Goal: Navigation & Orientation: Find specific page/section

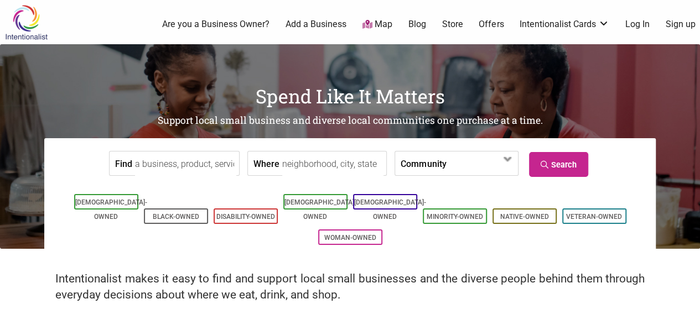
click at [82, 285] on h2 "Intentionalist makes it easy to find and support local small businesses and the…" at bounding box center [350, 287] width 590 height 32
copy h2 "Intentionalist"
click at [338, 27] on link "Add a Business" at bounding box center [316, 24] width 61 height 12
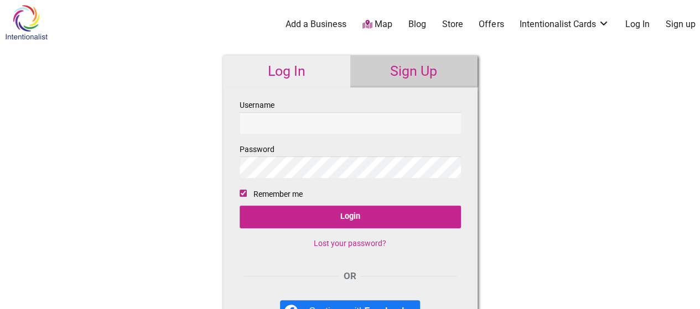
click at [321, 27] on link "Add a Business" at bounding box center [316, 24] width 61 height 12
click at [379, 25] on link "Map" at bounding box center [378, 24] width 30 height 13
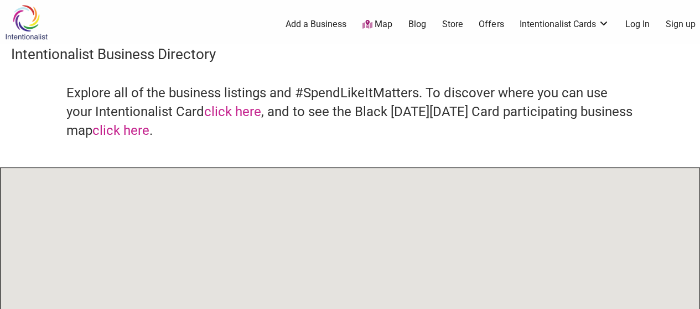
click at [465, 26] on ul "0 Add a Business Map Blog Store Offers Intentionalist Cards Buy Black Card Inte…" at bounding box center [400, 24] width 613 height 13
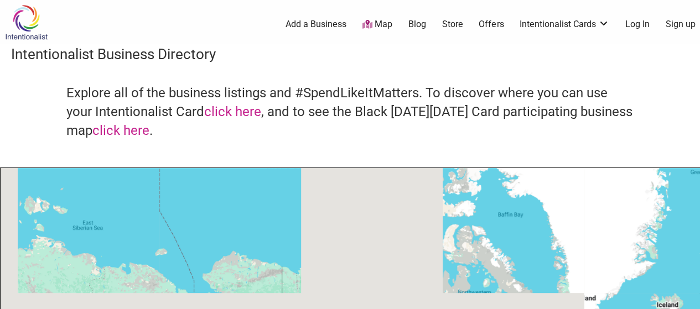
click at [458, 25] on link "Store" at bounding box center [452, 24] width 21 height 12
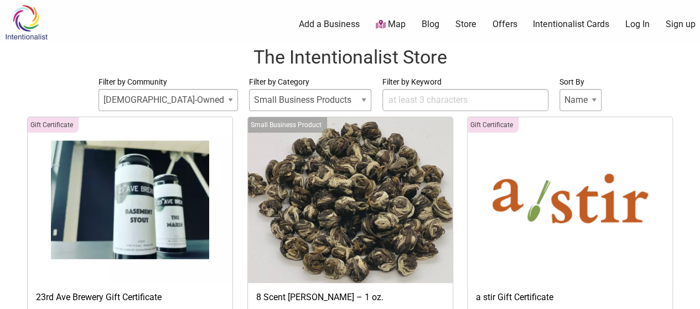
select select
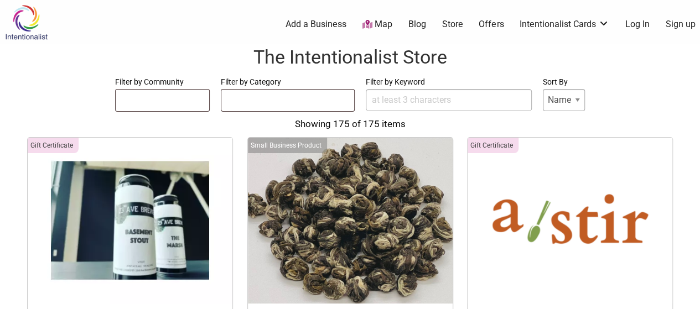
click at [373, 16] on div "0 Add a Business Map Blog Store Offers Intentionalist Cards Buy Black Card Inte…" at bounding box center [400, 24] width 613 height 44
click at [375, 20] on link "Map" at bounding box center [378, 24] width 30 height 13
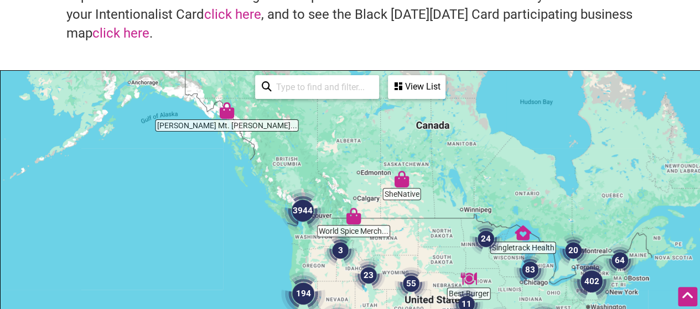
scroll to position [111, 0]
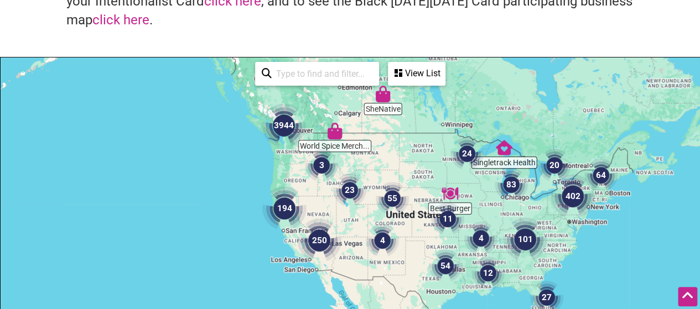
drag, startPoint x: 290, startPoint y: 149, endPoint x: 298, endPoint y: 126, distance: 24.2
click at [272, 77] on div "Best Burger SheNative World Spice Merch... Tripp's Mt. Junea... Singletrack Hea…" at bounding box center [350, 273] width 699 height 431
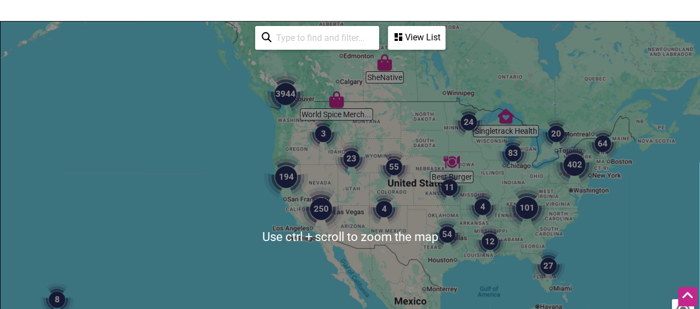
scroll to position [221, 0]
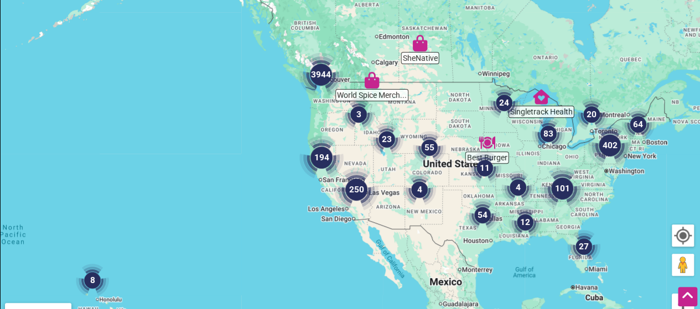
drag, startPoint x: 302, startPoint y: 61, endPoint x: 340, endPoint y: 124, distance: 73.3
click at [340, 124] on div "To navigate, press the arrow keys." at bounding box center [350, 162] width 699 height 431
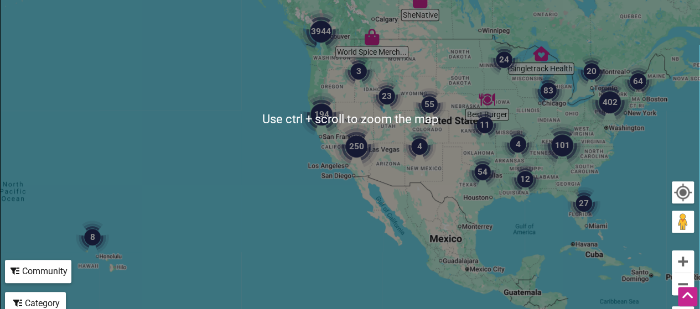
scroll to position [277, 0]
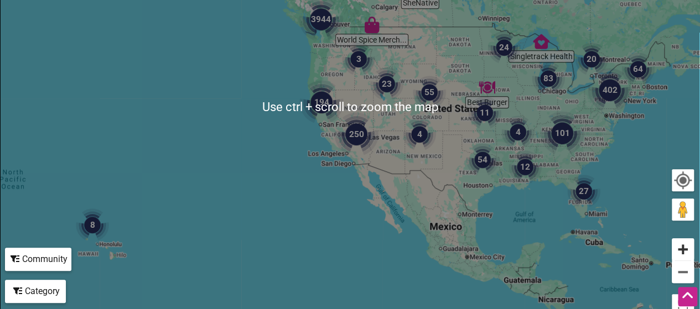
click at [684, 250] on button "Zoom in" at bounding box center [683, 250] width 22 height 22
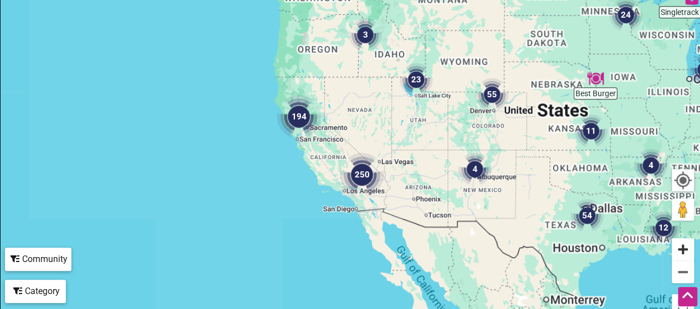
click at [684, 250] on button "Zoom in" at bounding box center [683, 250] width 22 height 22
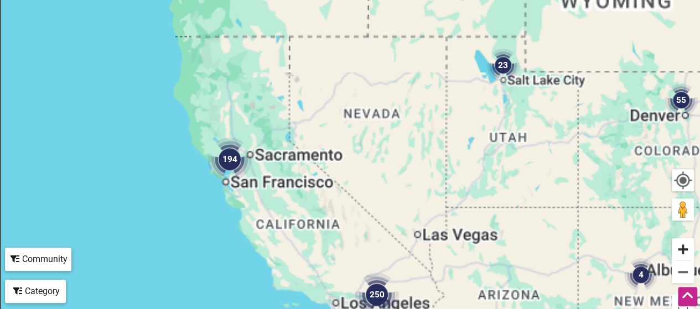
click at [684, 250] on button "Zoom in" at bounding box center [683, 250] width 22 height 22
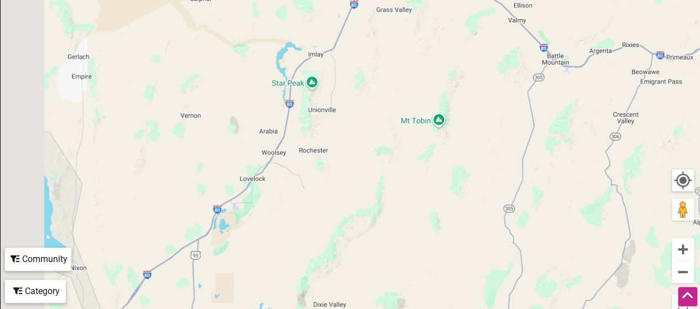
drag, startPoint x: 378, startPoint y: 87, endPoint x: 341, endPoint y: 206, distance: 124.7
click at [445, 261] on div "To navigate, press the arrow keys." at bounding box center [350, 106] width 699 height 431
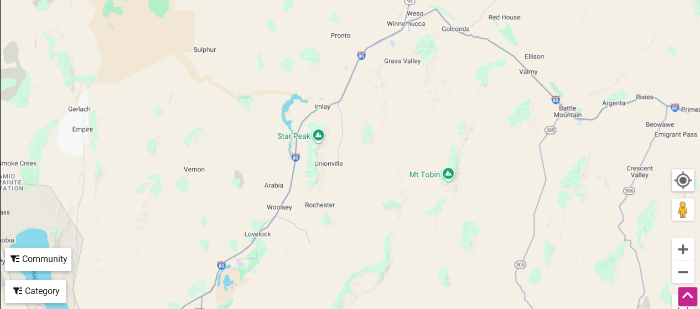
drag, startPoint x: 267, startPoint y: 122, endPoint x: 541, endPoint y: 254, distance: 303.6
click at [541, 254] on div "To navigate, press the arrow keys." at bounding box center [350, 106] width 699 height 431
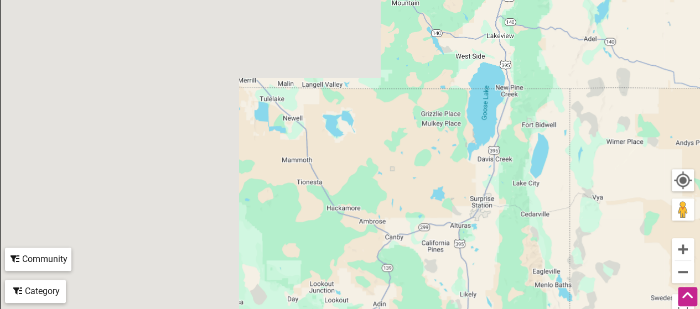
drag, startPoint x: 310, startPoint y: 76, endPoint x: 582, endPoint y: 259, distance: 327.5
click at [623, 283] on div "To navigate, press the arrow keys." at bounding box center [350, 106] width 699 height 431
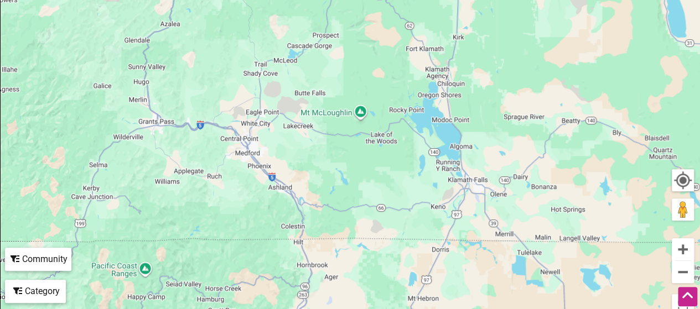
drag, startPoint x: 369, startPoint y: 135, endPoint x: 567, endPoint y: 241, distance: 225.7
click at [567, 241] on div "To navigate, press the arrow keys." at bounding box center [350, 106] width 699 height 431
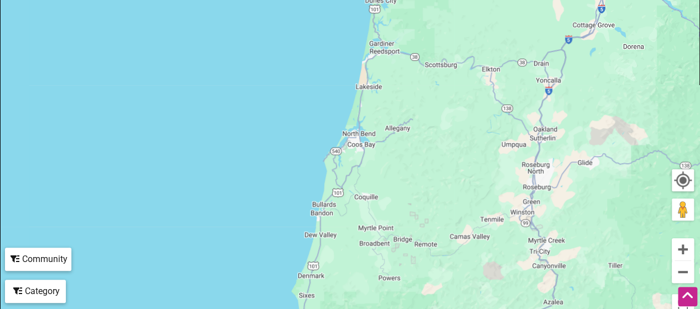
drag, startPoint x: 407, startPoint y: 158, endPoint x: 430, endPoint y: 106, distance: 56.3
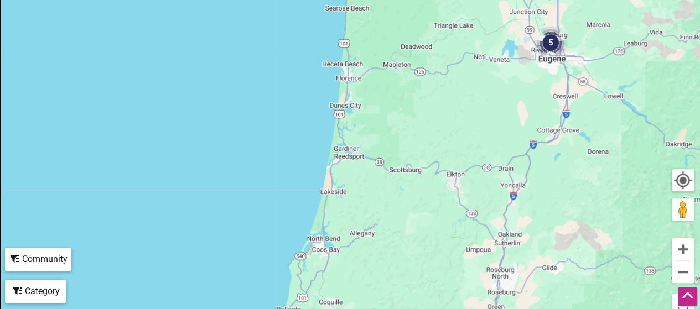
drag, startPoint x: 434, startPoint y: 68, endPoint x: 402, endPoint y: 199, distance: 135.1
click at [402, 199] on div "To navigate, press the arrow keys." at bounding box center [350, 106] width 699 height 431
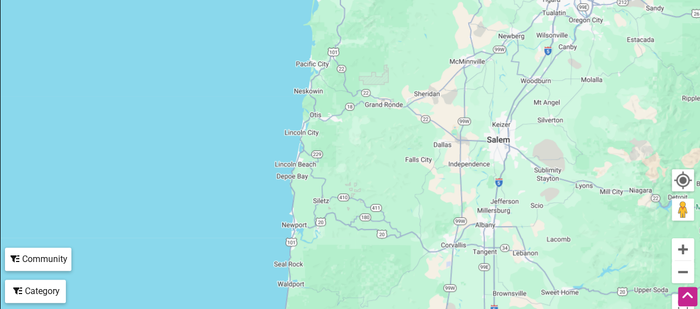
drag, startPoint x: 403, startPoint y: 81, endPoint x: 433, endPoint y: 265, distance: 186.2
click at [434, 271] on div "To navigate, press the arrow keys." at bounding box center [350, 106] width 699 height 431
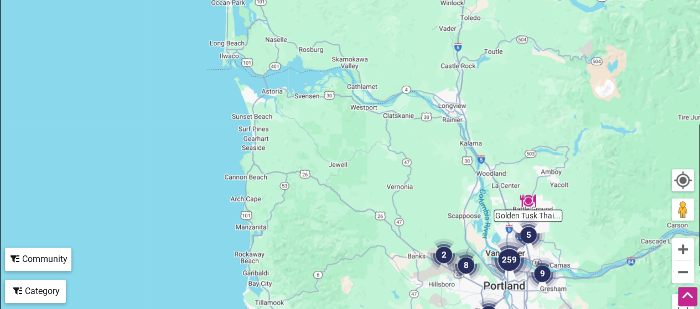
drag, startPoint x: 431, startPoint y: 112, endPoint x: 331, endPoint y: 331, distance: 240.6
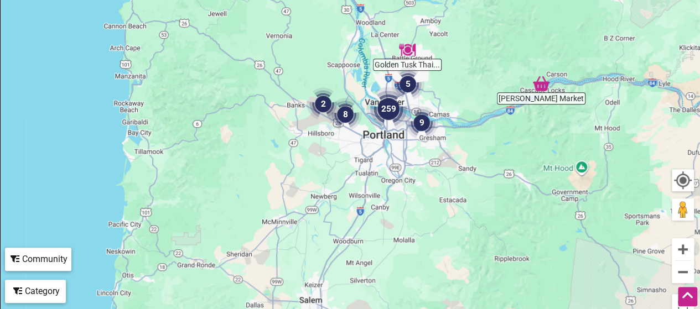
drag, startPoint x: 369, startPoint y: 172, endPoint x: 223, endPoint y: 60, distance: 184.0
click at [223, 60] on div "To navigate, press the arrow keys." at bounding box center [350, 106] width 699 height 431
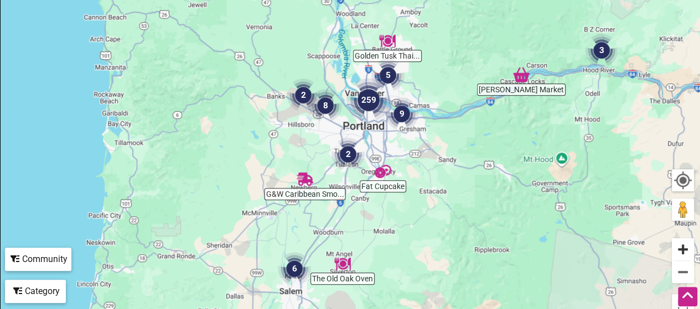
click at [687, 254] on button "Zoom in" at bounding box center [683, 250] width 22 height 22
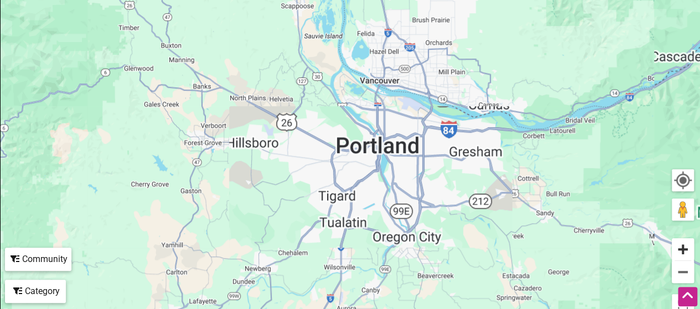
click at [687, 254] on button "Zoom in" at bounding box center [683, 250] width 22 height 22
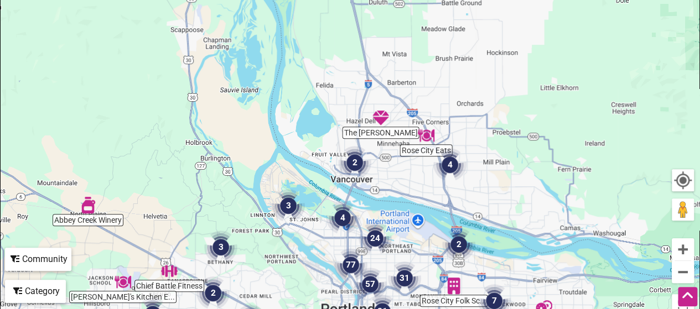
drag, startPoint x: 570, startPoint y: 81, endPoint x: 460, endPoint y: 235, distance: 189.3
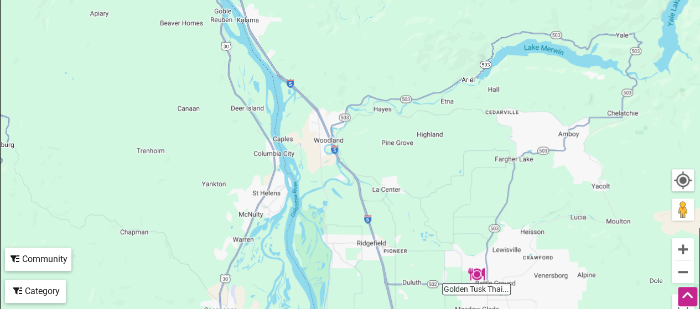
drag, startPoint x: 431, startPoint y: 111, endPoint x: 522, endPoint y: 269, distance: 182.3
click at [522, 269] on div "To navigate, press the arrow keys." at bounding box center [350, 106] width 699 height 431
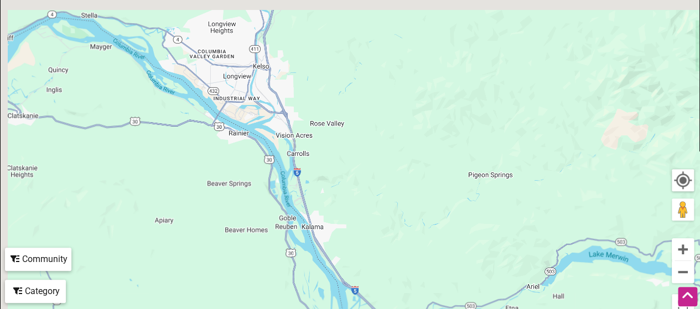
drag, startPoint x: 474, startPoint y: 128, endPoint x: 535, endPoint y: 331, distance: 211.7
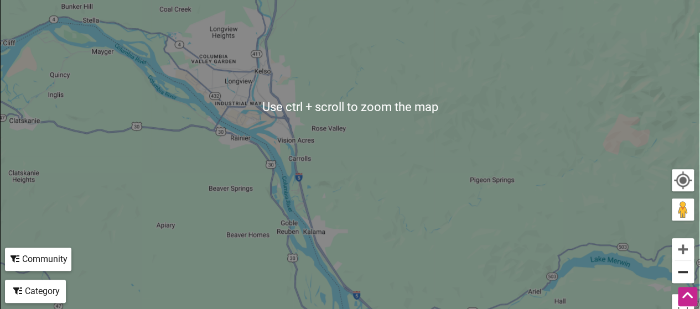
click at [688, 267] on button "Zoom out" at bounding box center [683, 272] width 22 height 22
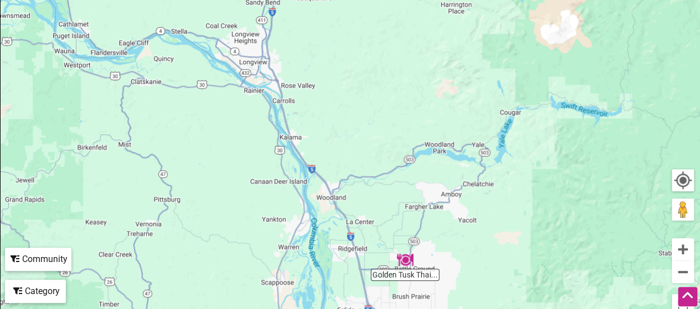
drag, startPoint x: 409, startPoint y: 110, endPoint x: 577, endPoint y: 142, distance: 171.4
click at [417, 94] on div "To navigate, press the arrow keys." at bounding box center [350, 106] width 699 height 431
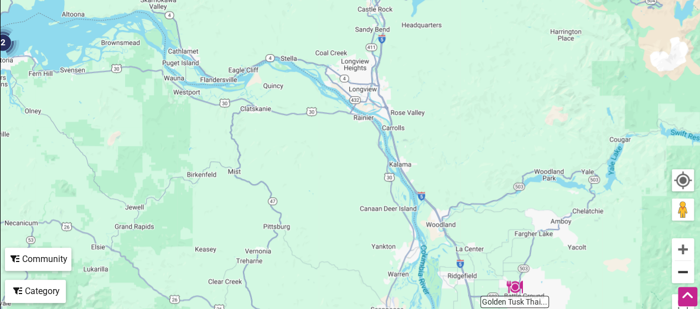
click at [679, 271] on button "Zoom out" at bounding box center [683, 272] width 22 height 22
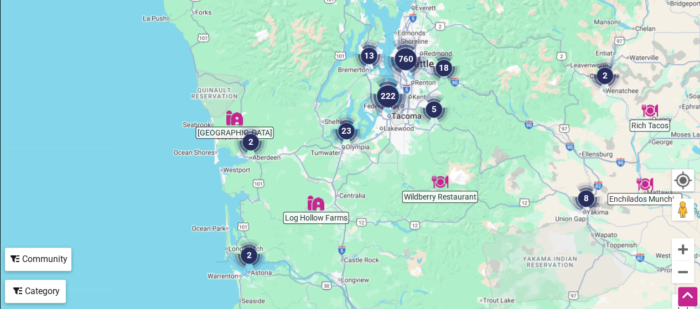
drag, startPoint x: 419, startPoint y: 125, endPoint x: 379, endPoint y: 144, distance: 44.3
click at [404, 300] on div "To navigate, press the arrow keys." at bounding box center [350, 106] width 699 height 431
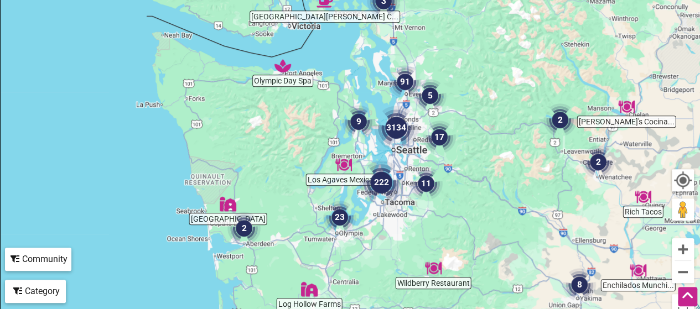
drag, startPoint x: 390, startPoint y: 111, endPoint x: 404, endPoint y: 239, distance: 128.6
click at [393, 250] on div "To navigate, press the arrow keys." at bounding box center [350, 106] width 699 height 431
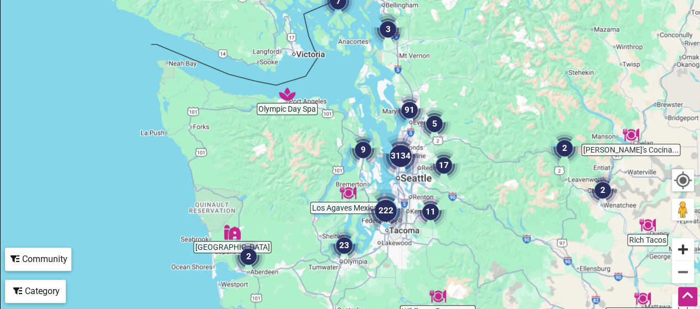
click at [683, 244] on button "Zoom in" at bounding box center [683, 250] width 22 height 22
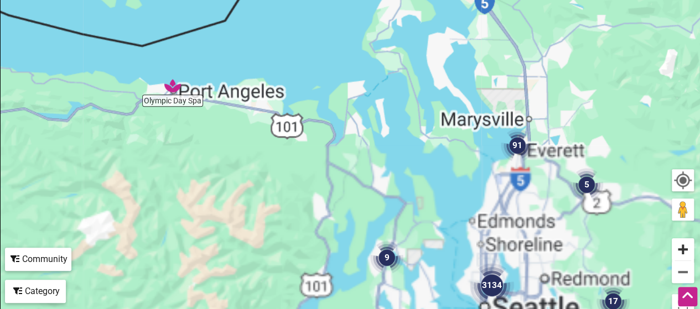
click at [683, 244] on button "Zoom in" at bounding box center [683, 250] width 22 height 22
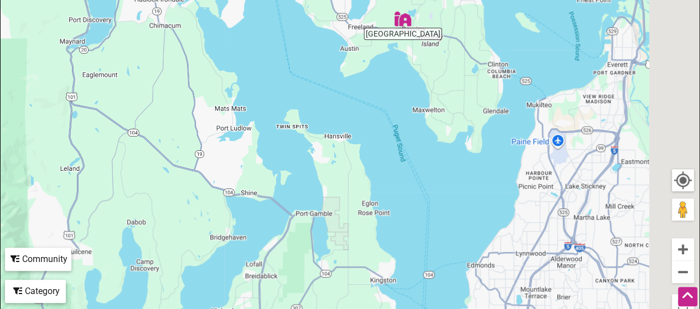
drag, startPoint x: 533, startPoint y: 163, endPoint x: 370, endPoint y: 15, distance: 219.9
click at [370, 16] on div "To navigate, press the arrow keys." at bounding box center [350, 106] width 699 height 431
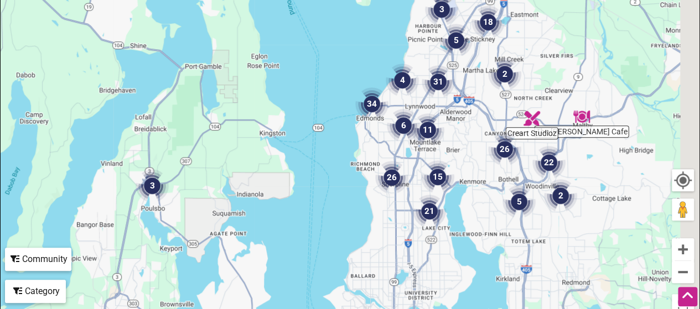
drag, startPoint x: 505, startPoint y: 159, endPoint x: 418, endPoint y: 29, distance: 156.5
click at [422, 65] on img "31" at bounding box center [438, 81] width 33 height 33
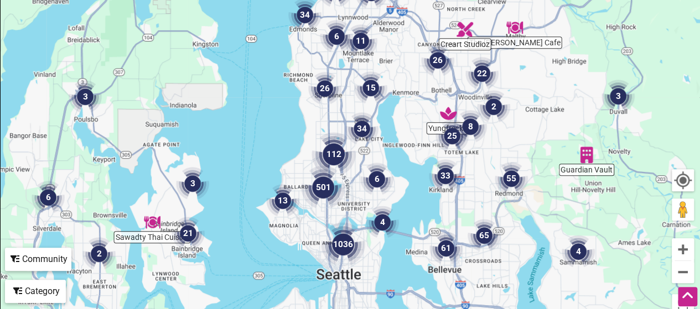
drag, startPoint x: 503, startPoint y: 104, endPoint x: 483, endPoint y: 60, distance: 47.6
click at [456, 50] on div "To navigate, press the arrow keys." at bounding box center [350, 106] width 699 height 431
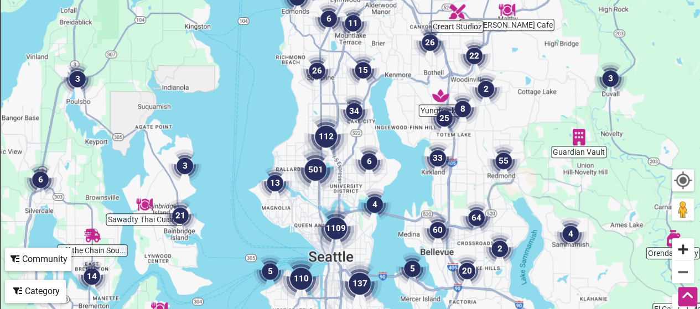
click at [679, 245] on button "Zoom in" at bounding box center [683, 250] width 22 height 22
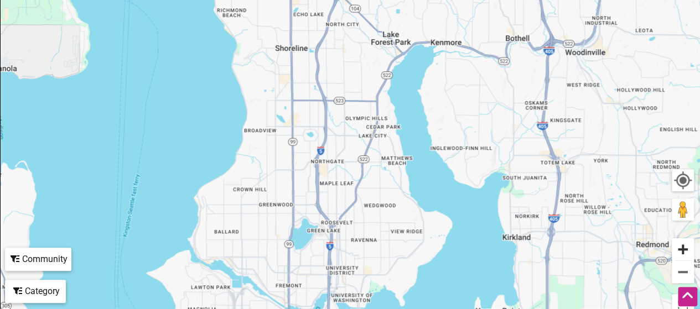
click at [679, 245] on button "Zoom in" at bounding box center [683, 250] width 22 height 22
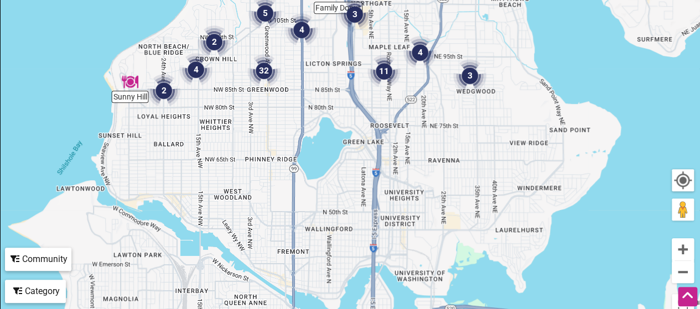
drag, startPoint x: 489, startPoint y: 253, endPoint x: 556, endPoint y: 37, distance: 226.1
click at [556, 37] on div "To navigate, press the arrow keys." at bounding box center [350, 106] width 699 height 431
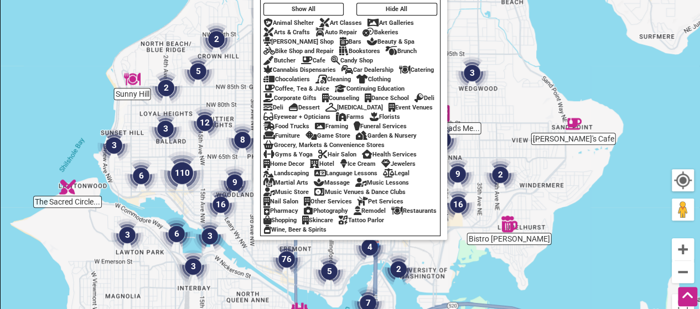
click at [364, 115] on div "Farms" at bounding box center [350, 116] width 28 height 7
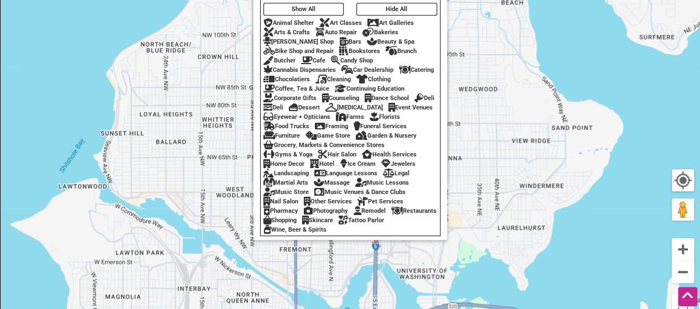
click at [543, 122] on div "To navigate, press the arrow keys." at bounding box center [350, 106] width 699 height 431
click at [398, 5] on button "Hide All" at bounding box center [397, 9] width 81 height 13
click at [364, 113] on div "Farms" at bounding box center [350, 116] width 28 height 7
click at [677, 267] on button "Zoom out" at bounding box center [683, 272] width 22 height 22
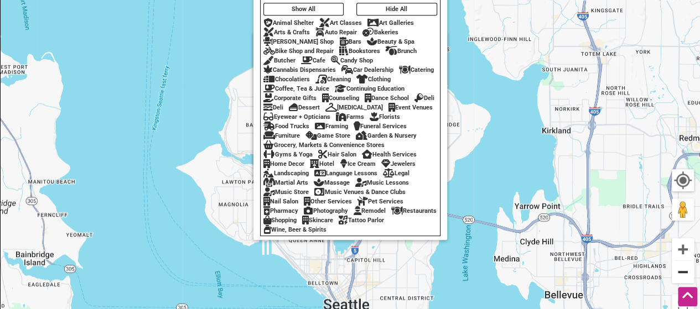
click at [677, 267] on button "Zoom out" at bounding box center [683, 272] width 22 height 22
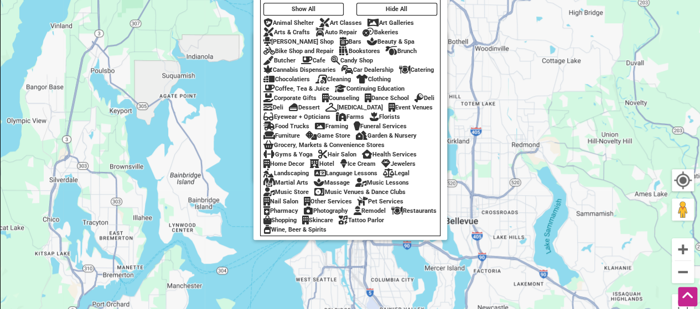
drag, startPoint x: 456, startPoint y: 132, endPoint x: 370, endPoint y: 48, distance: 120.2
click at [445, 135] on div "2 To navigate, press the arrow keys. Use ctrl + scroll to zoom the map 2 of 13 …" at bounding box center [350, 106] width 699 height 431
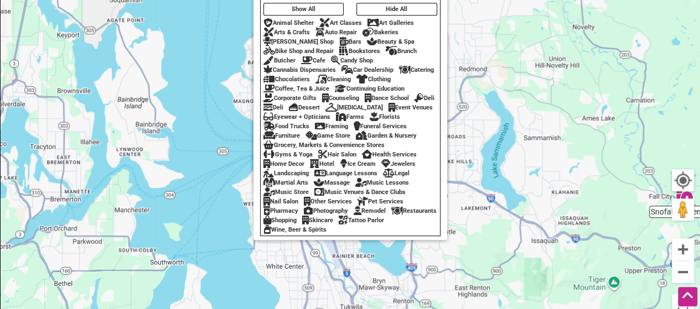
click at [303, 8] on button "Show All" at bounding box center [304, 9] width 81 height 13
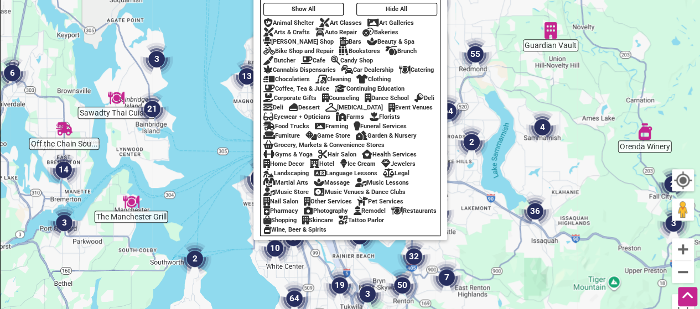
click at [303, 3] on button "Show All" at bounding box center [304, 9] width 81 height 13
drag, startPoint x: 303, startPoint y: 2, endPoint x: 310, endPoint y: 0, distance: 7.5
click at [306, 3] on button "Show All" at bounding box center [304, 9] width 81 height 13
click at [388, 5] on button "Hide All" at bounding box center [397, 9] width 81 height 13
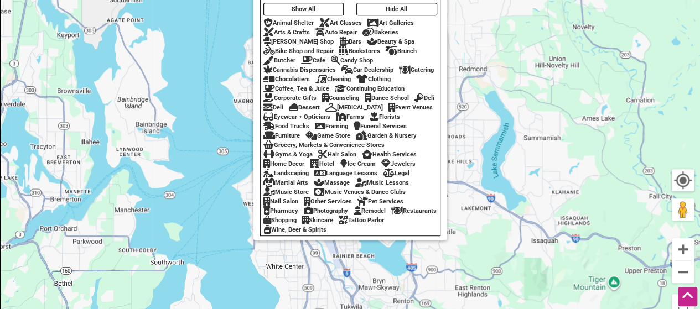
click at [389, 5] on button "Hide All" at bounding box center [397, 9] width 81 height 13
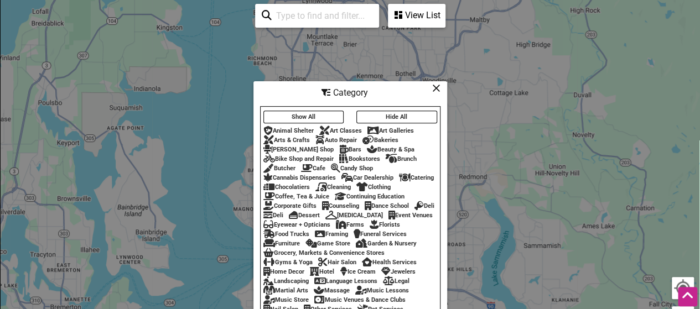
scroll to position [166, 0]
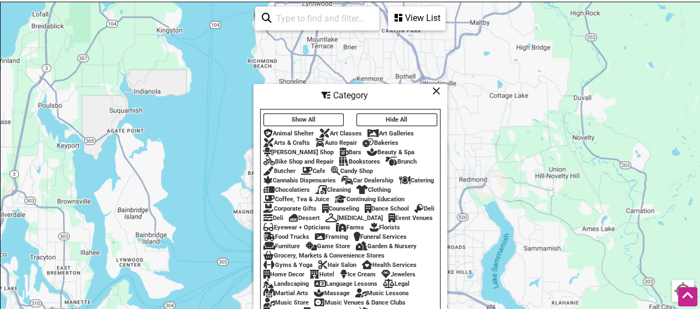
click at [364, 224] on div "Farms" at bounding box center [350, 227] width 28 height 7
click at [437, 91] on icon at bounding box center [436, 91] width 8 height 1
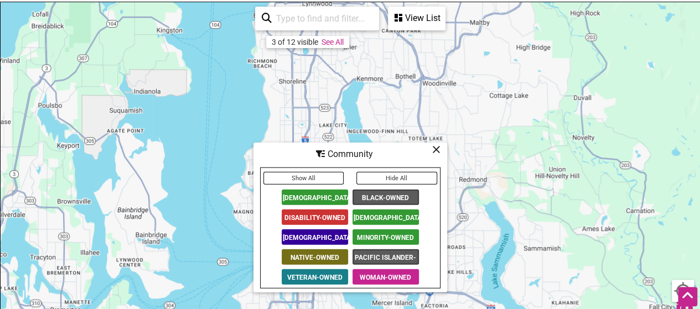
click at [431, 153] on div "Community" at bounding box center [351, 153] width 192 height 21
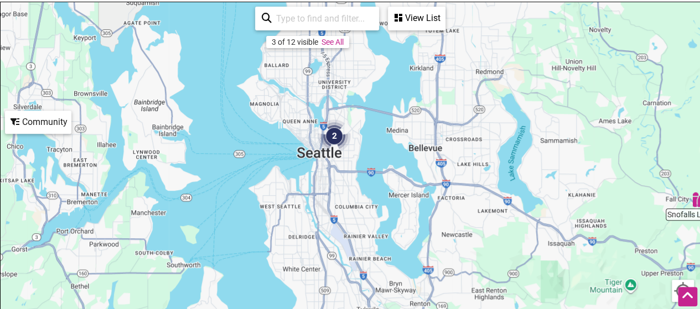
drag, startPoint x: 469, startPoint y: 163, endPoint x: 426, endPoint y: 133, distance: 53.0
click at [483, 70] on div "To navigate, press the arrow keys." at bounding box center [350, 217] width 699 height 431
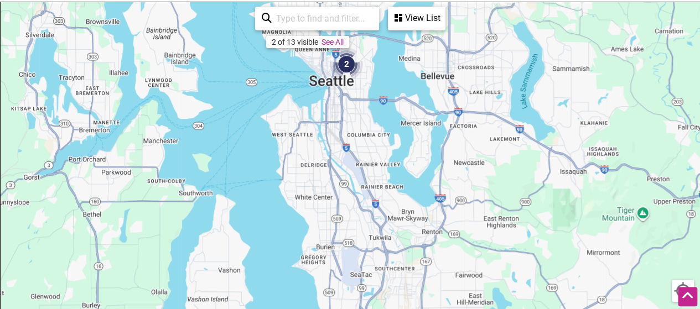
drag, startPoint x: 516, startPoint y: 211, endPoint x: 535, endPoint y: 132, distance: 81.4
click at [535, 132] on div "To navigate, press the arrow keys." at bounding box center [350, 217] width 699 height 431
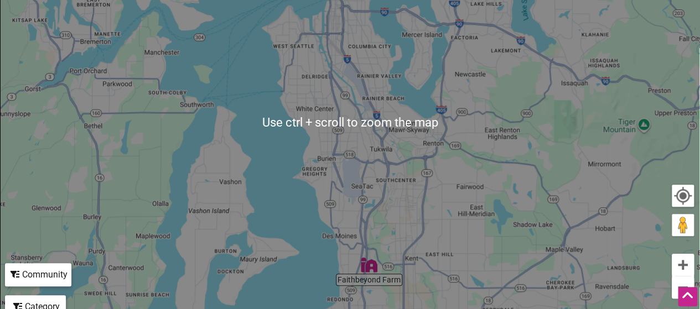
scroll to position [277, 0]
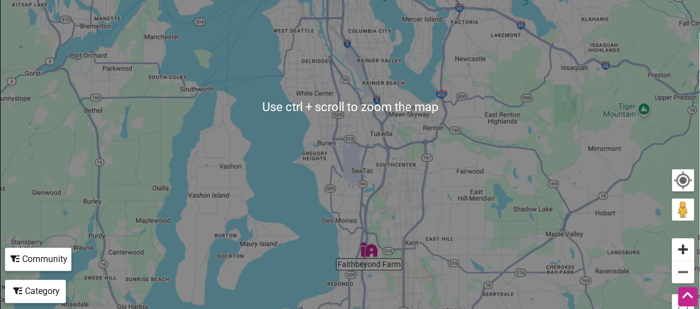
click at [683, 249] on button "Zoom in" at bounding box center [683, 250] width 22 height 22
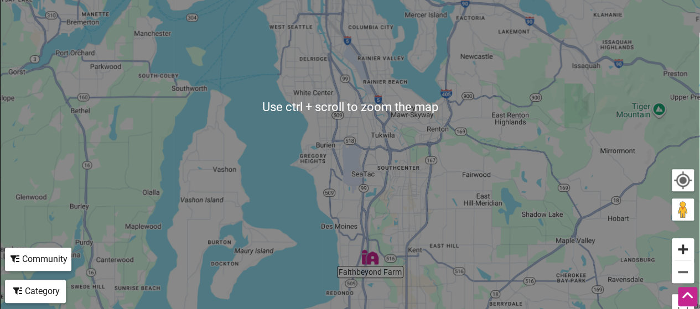
drag, startPoint x: 683, startPoint y: 249, endPoint x: 621, endPoint y: 219, distance: 69.6
click at [682, 247] on button "Zoom in" at bounding box center [683, 250] width 22 height 22
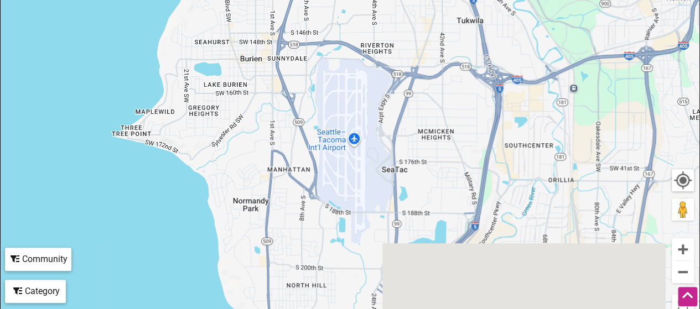
drag, startPoint x: 456, startPoint y: 246, endPoint x: 447, endPoint y: 34, distance: 212.2
click at [450, 38] on div "To navigate, press the arrow keys." at bounding box center [350, 106] width 699 height 431
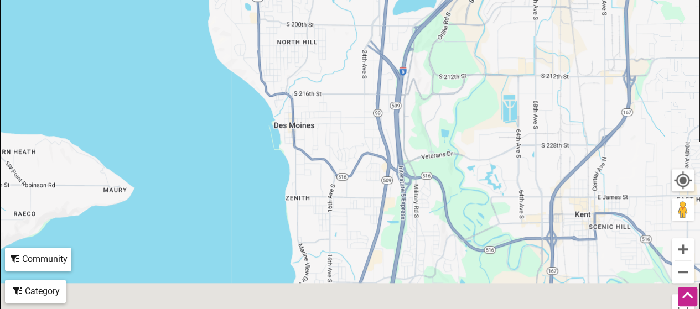
drag, startPoint x: 462, startPoint y: 167, endPoint x: 453, endPoint y: 81, distance: 86.3
click at [460, 14] on div "To navigate, press the arrow keys." at bounding box center [350, 106] width 699 height 431
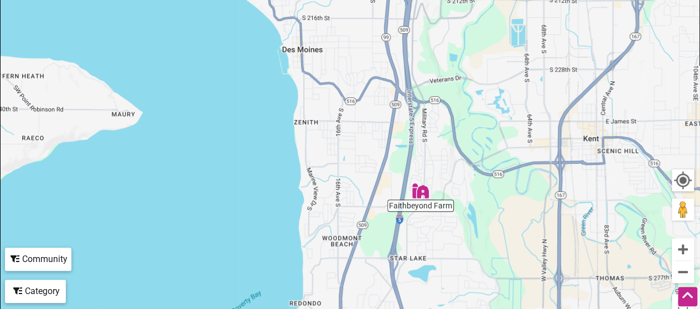
drag, startPoint x: 457, startPoint y: 172, endPoint x: 424, endPoint y: 2, distance: 173.2
click at [424, 2] on div "To navigate, press the arrow keys." at bounding box center [350, 106] width 699 height 431
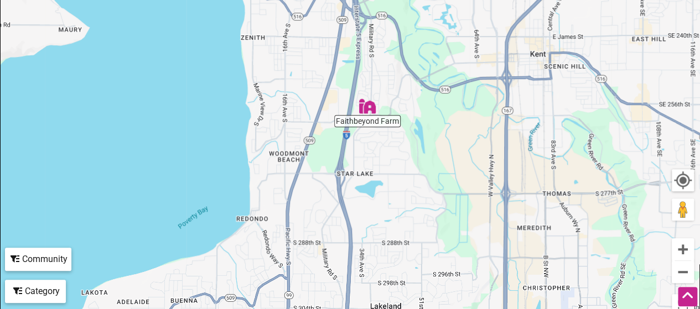
drag, startPoint x: 431, startPoint y: 76, endPoint x: 417, endPoint y: 189, distance: 113.8
click at [463, 246] on div "To navigate, press the arrow keys." at bounding box center [350, 106] width 699 height 431
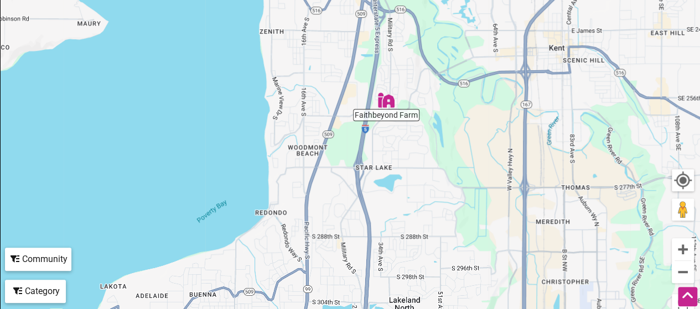
drag, startPoint x: 381, startPoint y: 34, endPoint x: 396, endPoint y: 120, distance: 87.2
click at [398, 121] on div "To navigate, press the arrow keys." at bounding box center [350, 106] width 699 height 431
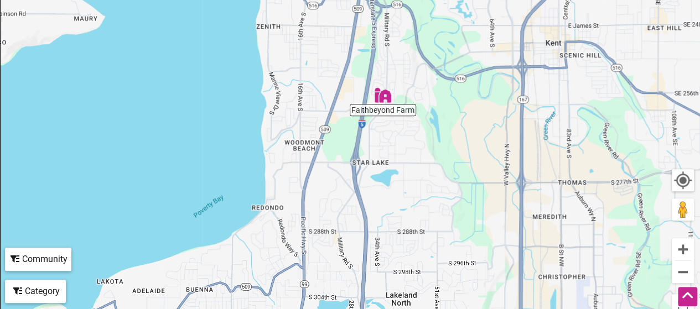
click at [391, 99] on div "To navigate, press the arrow keys." at bounding box center [350, 106] width 699 height 431
click at [384, 99] on img "Faithbeyond Farm" at bounding box center [383, 95] width 17 height 17
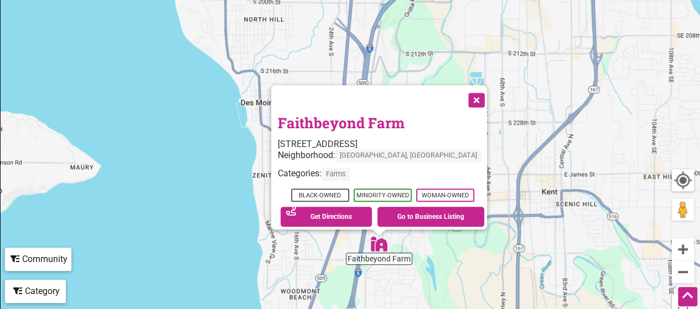
drag, startPoint x: 522, startPoint y: 34, endPoint x: 509, endPoint y: 174, distance: 141.1
click at [566, 256] on div "To navigate, press the arrow keys. Faithbeyond Farm 3427 S 258th Pl, Kent, WA 9…" at bounding box center [350, 106] width 699 height 431
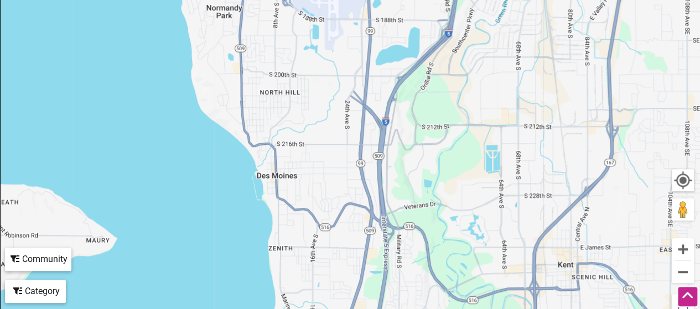
drag, startPoint x: 482, startPoint y: 40, endPoint x: 499, endPoint y: 331, distance: 290.6
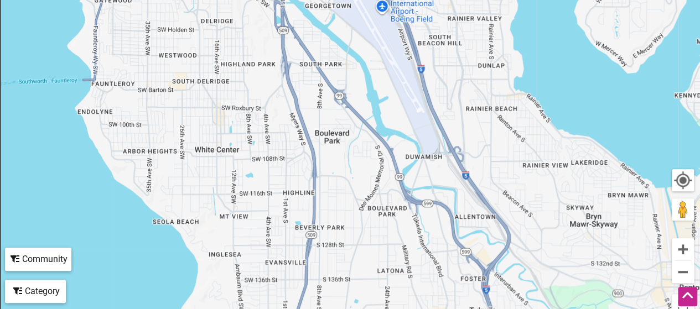
drag, startPoint x: 457, startPoint y: 117, endPoint x: 478, endPoint y: 319, distance: 202.7
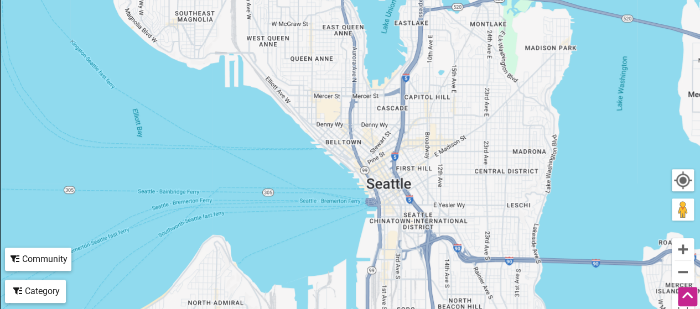
drag, startPoint x: 437, startPoint y: 206, endPoint x: 471, endPoint y: 331, distance: 129.7
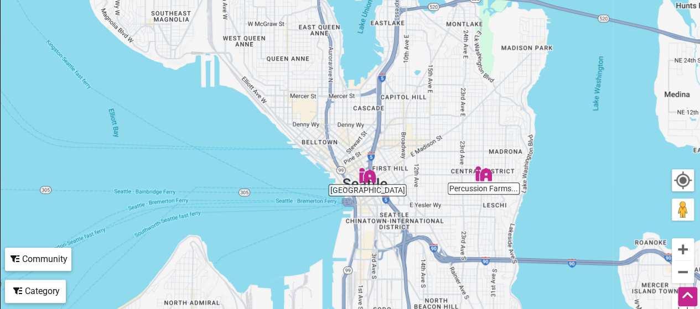
drag, startPoint x: 468, startPoint y: 101, endPoint x: 451, endPoint y: 208, distance: 107.7
click at [477, 259] on div "To navigate, press the arrow keys." at bounding box center [350, 106] width 699 height 431
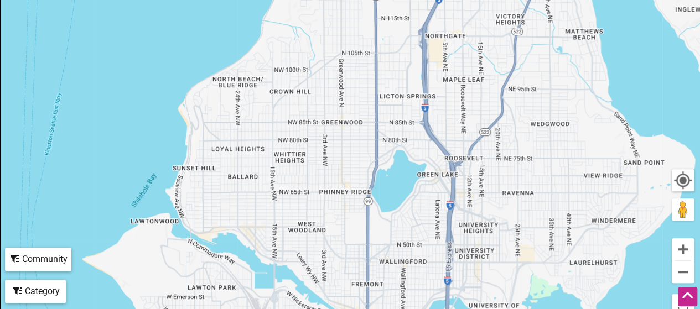
drag, startPoint x: 456, startPoint y: 143, endPoint x: 460, endPoint y: 57, distance: 86.5
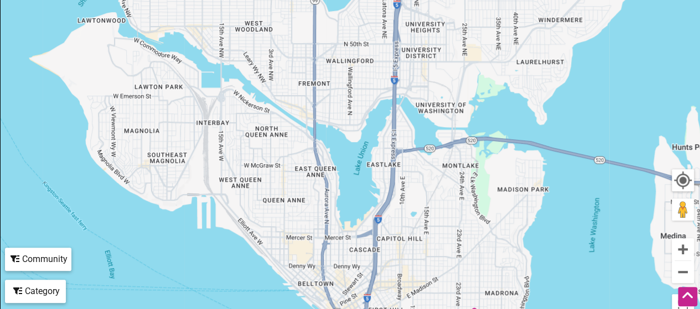
drag, startPoint x: 497, startPoint y: 245, endPoint x: 446, endPoint y: 100, distance: 153.6
click at [446, 101] on div "To navigate, press the arrow keys." at bounding box center [350, 106] width 699 height 431
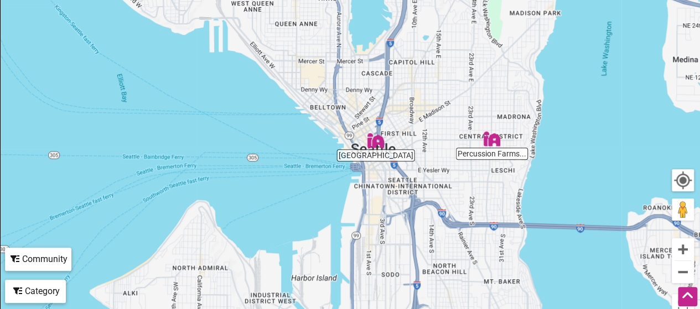
drag, startPoint x: 475, startPoint y: 202, endPoint x: 505, endPoint y: 28, distance: 176.5
click at [505, 28] on div "To navigate, press the arrow keys." at bounding box center [350, 106] width 699 height 431
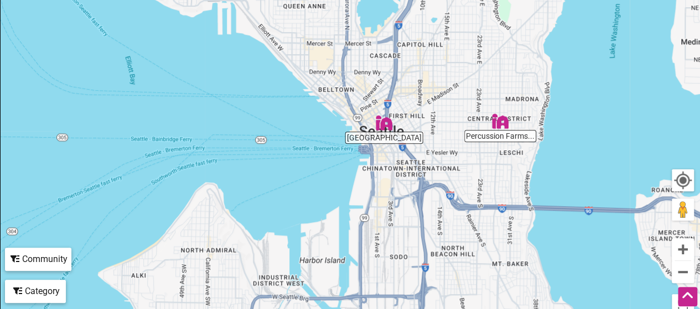
click at [388, 125] on img "Kamayan Farm" at bounding box center [384, 123] width 17 height 17
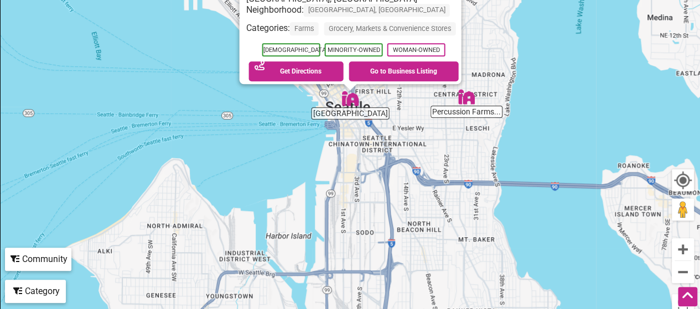
click at [468, 104] on img "Percussion Farms & Preserves" at bounding box center [466, 97] width 17 height 17
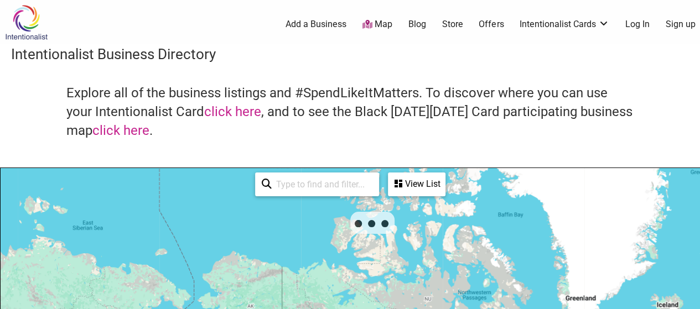
click at [22, 11] on img at bounding box center [26, 22] width 53 height 36
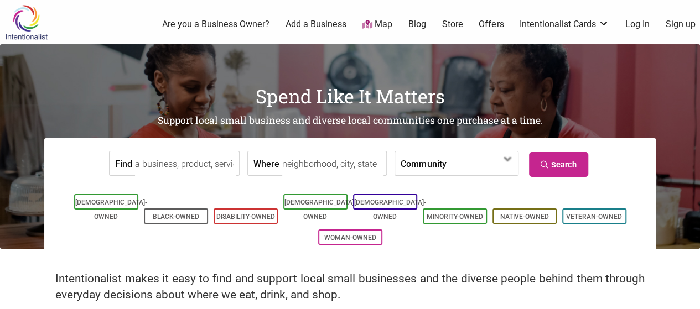
click at [590, 26] on link "Intentionalist Cards" at bounding box center [565, 24] width 90 height 12
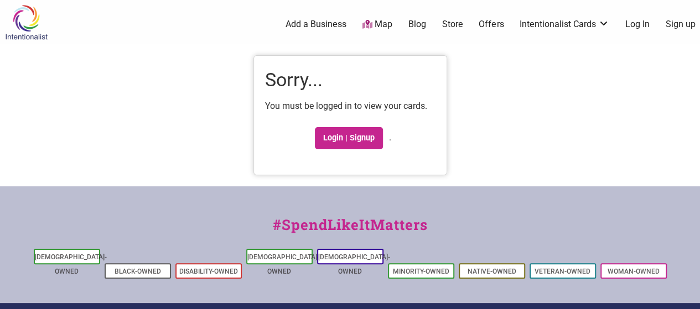
click at [420, 25] on link "Blog" at bounding box center [418, 24] width 18 height 12
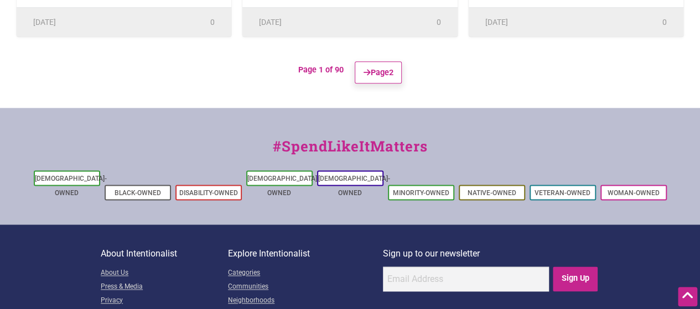
scroll to position [755, 0]
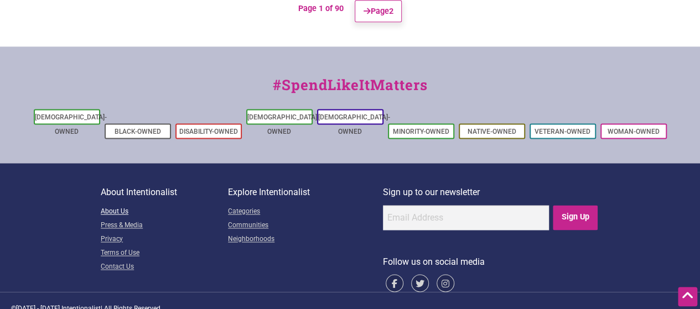
click at [115, 205] on link "About Us" at bounding box center [164, 212] width 127 height 14
